Goal: Information Seeking & Learning: Learn about a topic

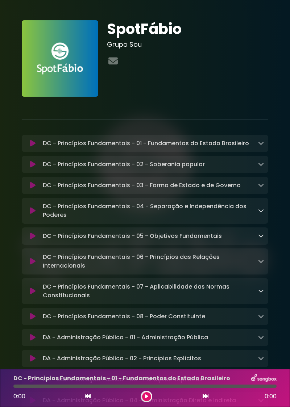
click at [259, 143] on icon at bounding box center [261, 143] width 6 height 6
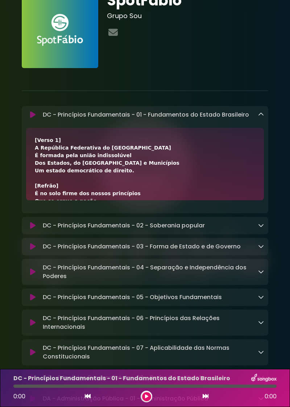
scroll to position [28, 0]
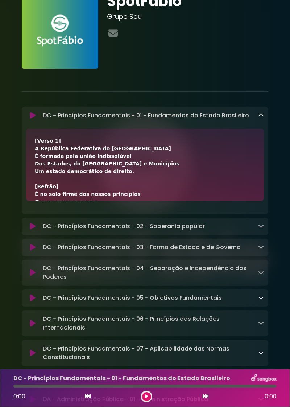
click at [36, 116] on button at bounding box center [33, 115] width 14 height 7
click at [33, 118] on icon at bounding box center [32, 115] width 5 height 7
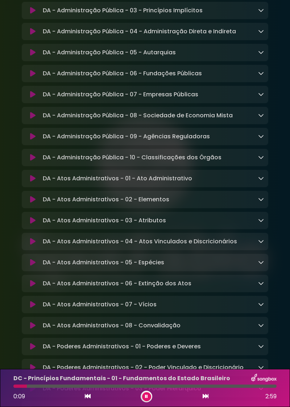
click at [236, 296] on div "DA - Atos Administrativos - 07 - Vícios Loading Track..." at bounding box center [145, 304] width 246 height 17
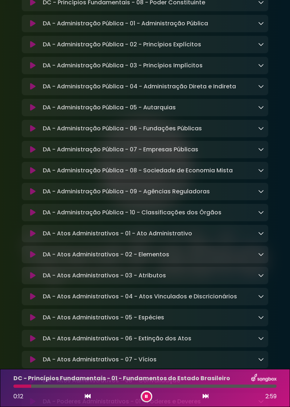
scroll to position [0, 0]
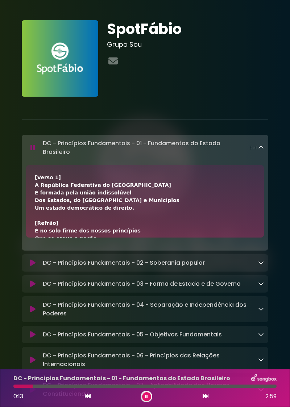
click at [261, 148] on icon at bounding box center [261, 148] width 6 height 6
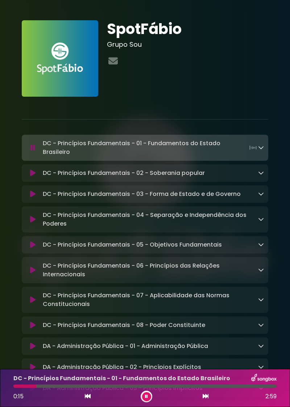
click at [114, 55] on link at bounding box center [113, 61] width 12 height 14
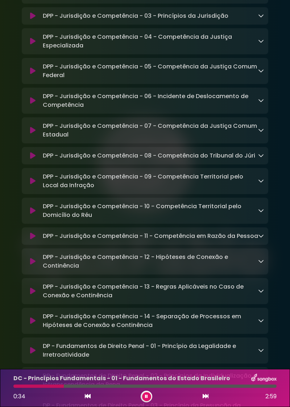
scroll to position [3355, 0]
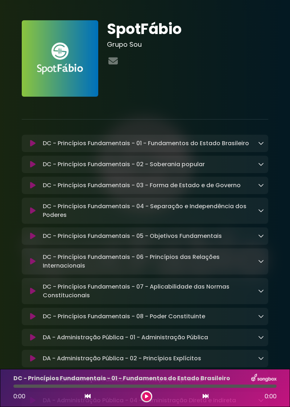
click at [184, 308] on div "DC - Princípios Fundamentais - 08 - Poder Constituinte Loading Track..." at bounding box center [145, 316] width 246 height 17
click at [186, 312] on p "DC - Princípios Fundamentais - 08 - Poder Constituinte Loading Track..." at bounding box center [124, 316] width 162 height 9
click at [262, 314] on icon at bounding box center [261, 317] width 6 height 6
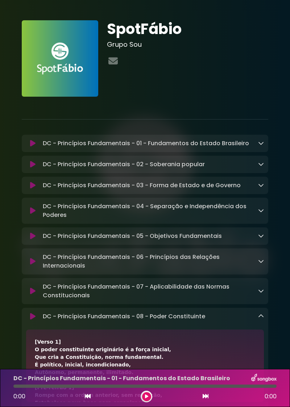
click at [258, 314] on icon at bounding box center [261, 317] width 6 height 6
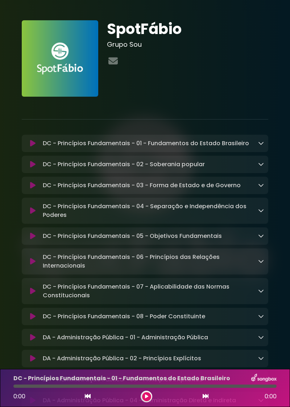
click at [31, 313] on icon at bounding box center [32, 316] width 5 height 7
click at [33, 313] on icon at bounding box center [32, 316] width 5 height 7
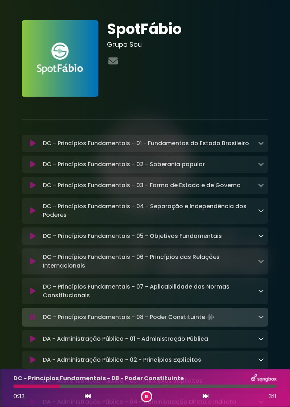
click at [149, 401] on div at bounding box center [147, 397] width 12 height 12
click at [146, 398] on icon at bounding box center [146, 397] width 3 height 4
